Goal: Task Accomplishment & Management: Manage account settings

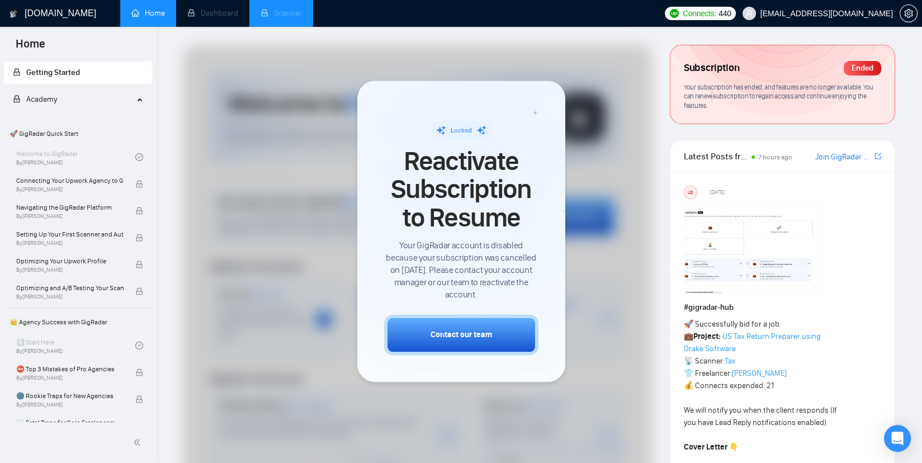
click at [283, 12] on li "Scanner" at bounding box center [282, 13] width 64 height 27
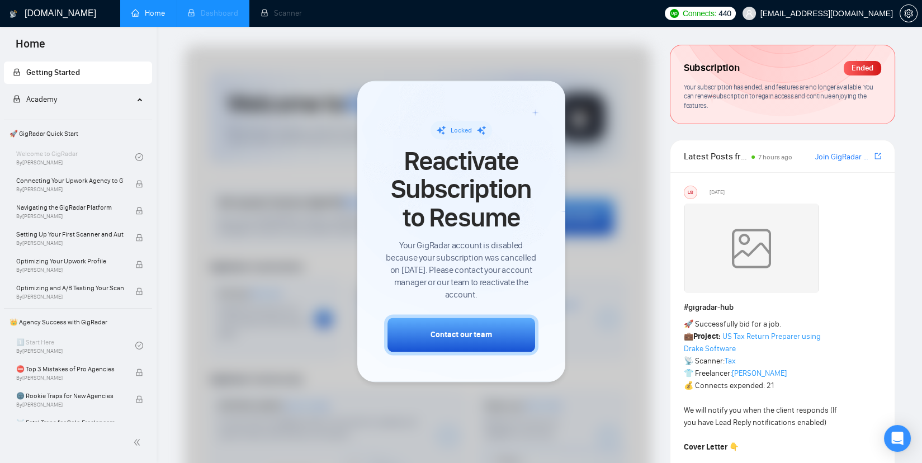
click at [202, 11] on li "Dashboard" at bounding box center [212, 13] width 73 height 27
click at [286, 6] on li "Scanner" at bounding box center [282, 13] width 64 height 27
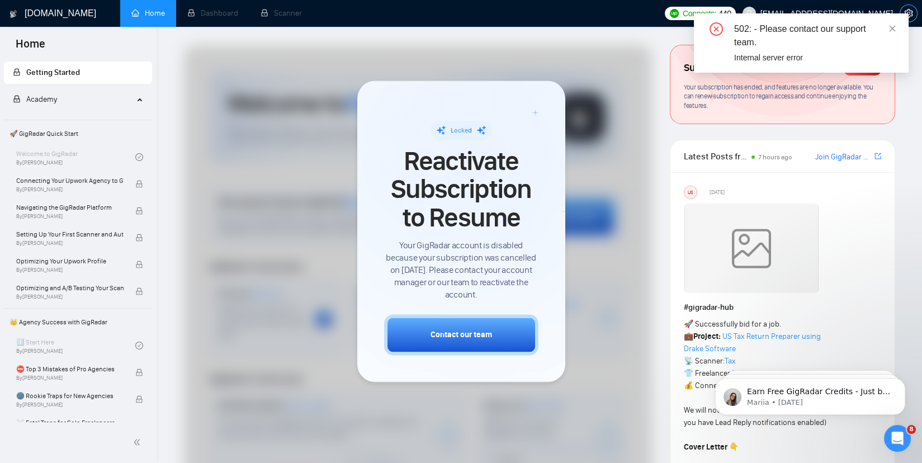
click at [910, 12] on icon "setting" at bounding box center [909, 13] width 8 height 9
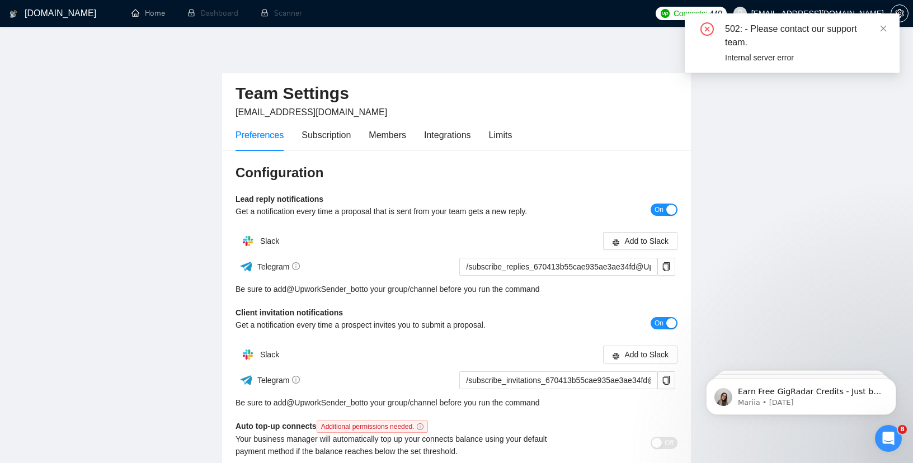
click at [356, 136] on div "Preferences Subscription Members Integrations Limits" at bounding box center [374, 135] width 276 height 32
click at [316, 138] on div "Subscription" at bounding box center [326, 135] width 49 height 14
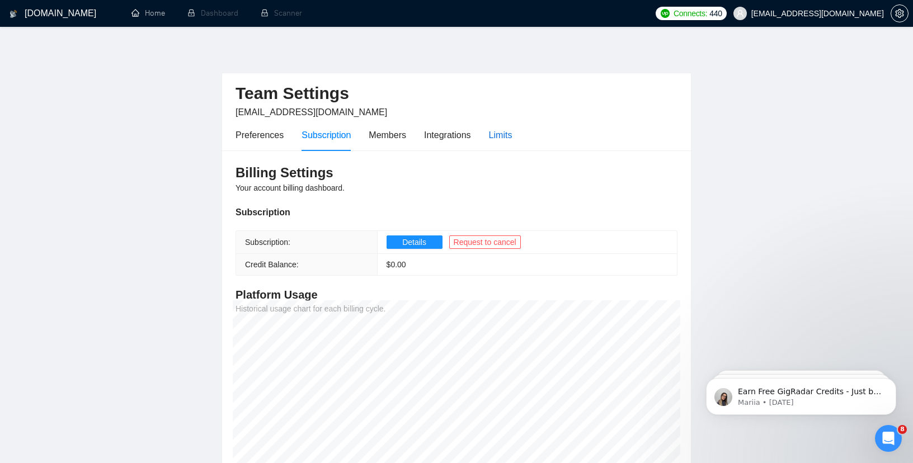
click at [491, 138] on div "Limits" at bounding box center [500, 135] width 23 height 14
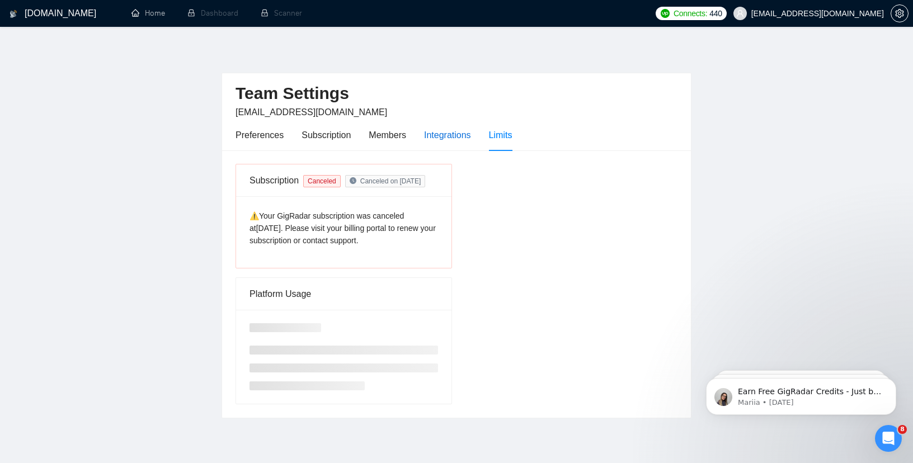
click at [439, 138] on div "Integrations" at bounding box center [447, 135] width 47 height 14
